Goal: Find specific page/section: Find specific page/section

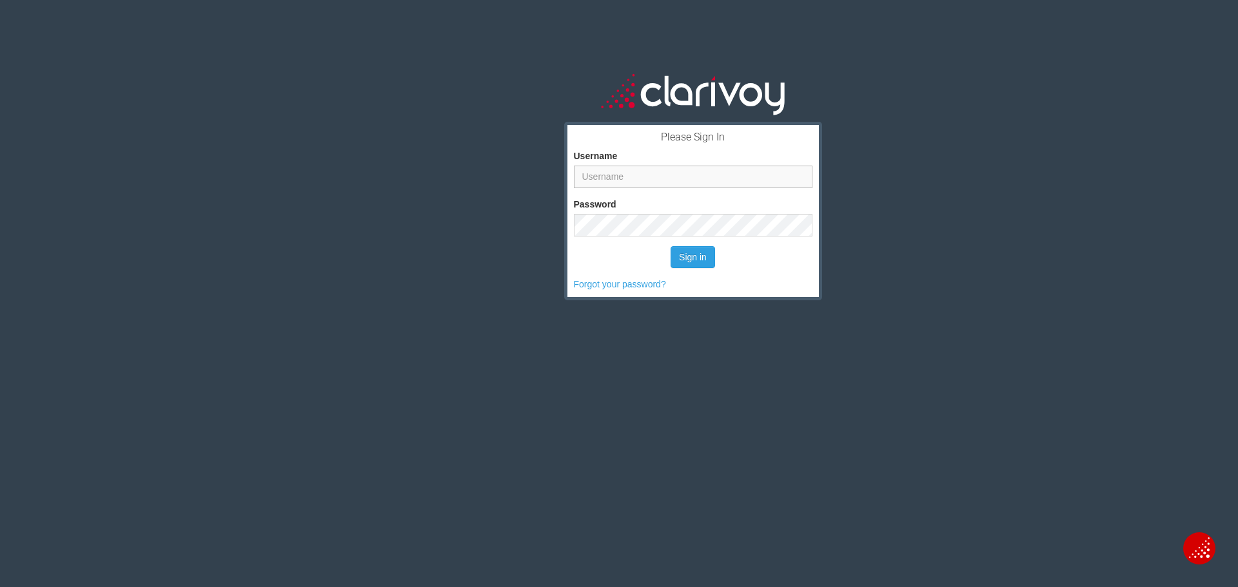
click at [625, 177] on input "Username" at bounding box center [693, 177] width 239 height 23
type input "aernst"
click at [677, 255] on button "Sign in" at bounding box center [693, 257] width 44 height 22
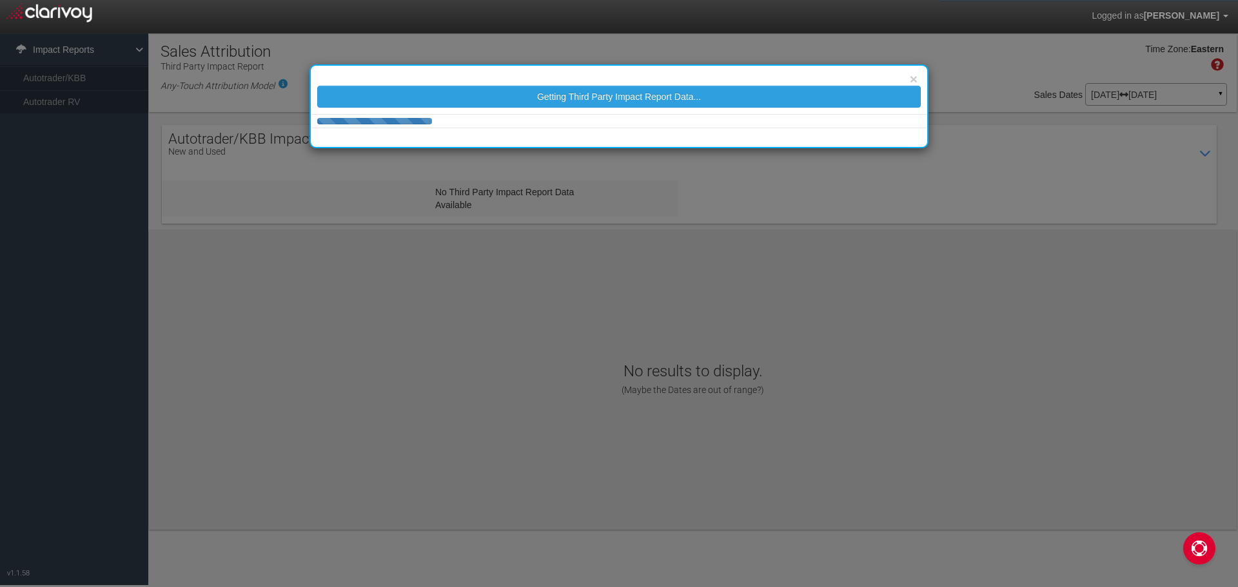
select select "25"
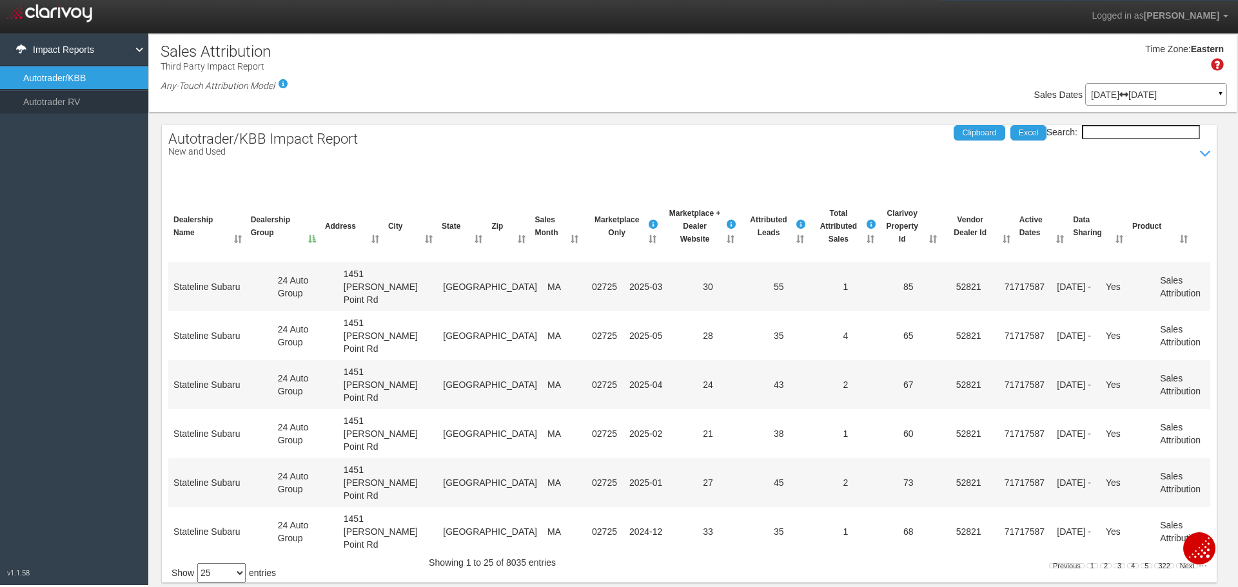
click at [1117, 132] on input "Search:" at bounding box center [1141, 132] width 118 height 14
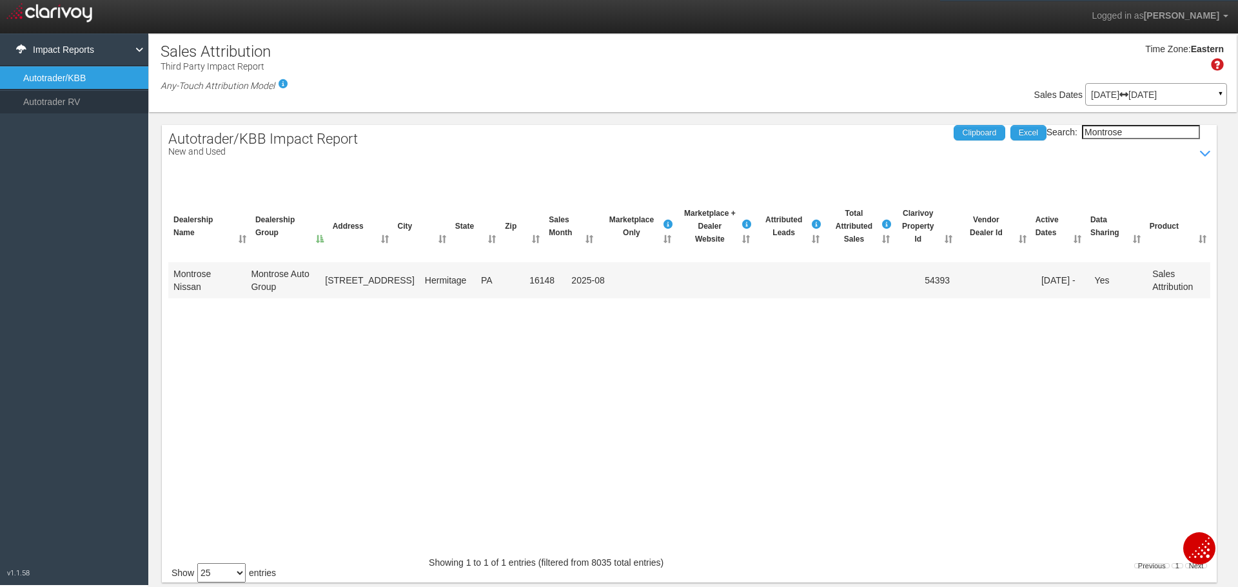
type input "Montrose"
